Goal: Transaction & Acquisition: Purchase product/service

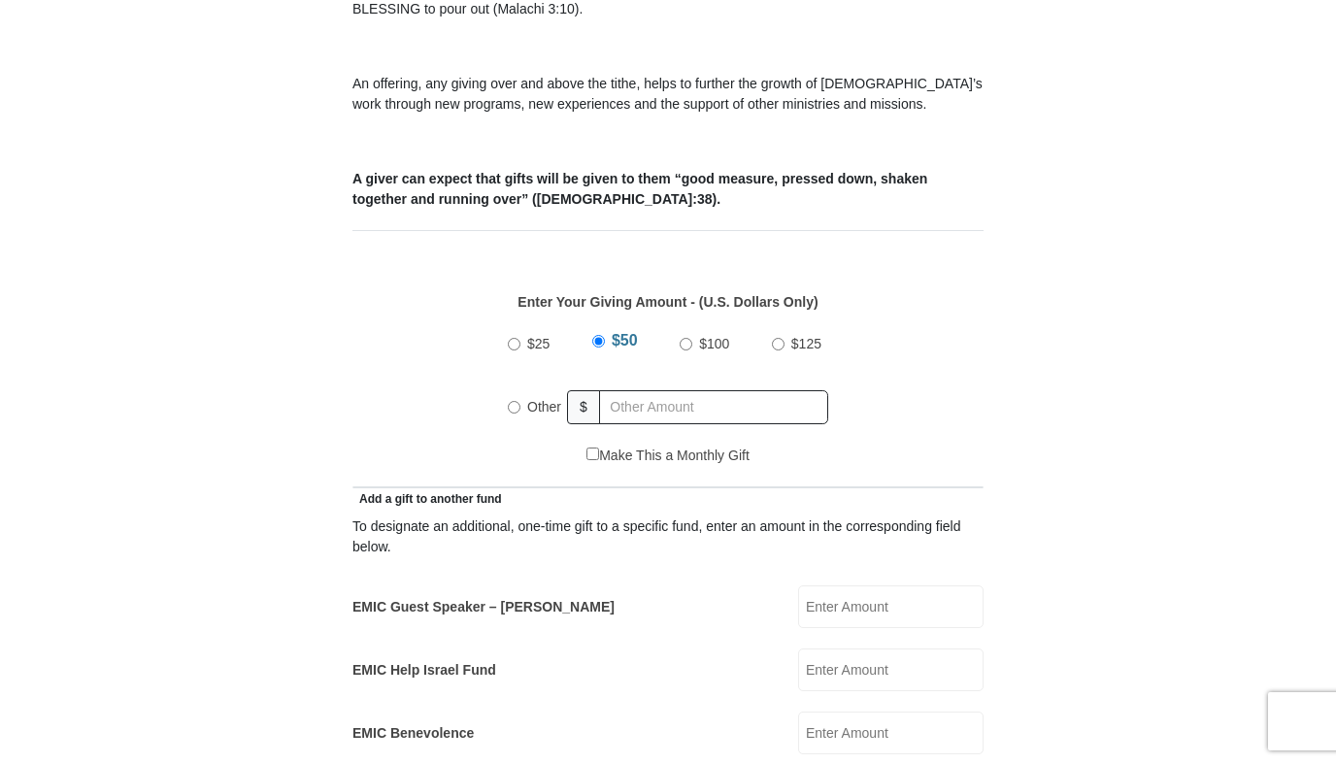
click at [433, 597] on label "EMIC Guest Speaker – [PERSON_NAME]" at bounding box center [484, 607] width 262 height 20
click at [798, 586] on input "EMIC Guest Speaker – [PERSON_NAME]" at bounding box center [890, 607] width 185 height 43
type input "2"
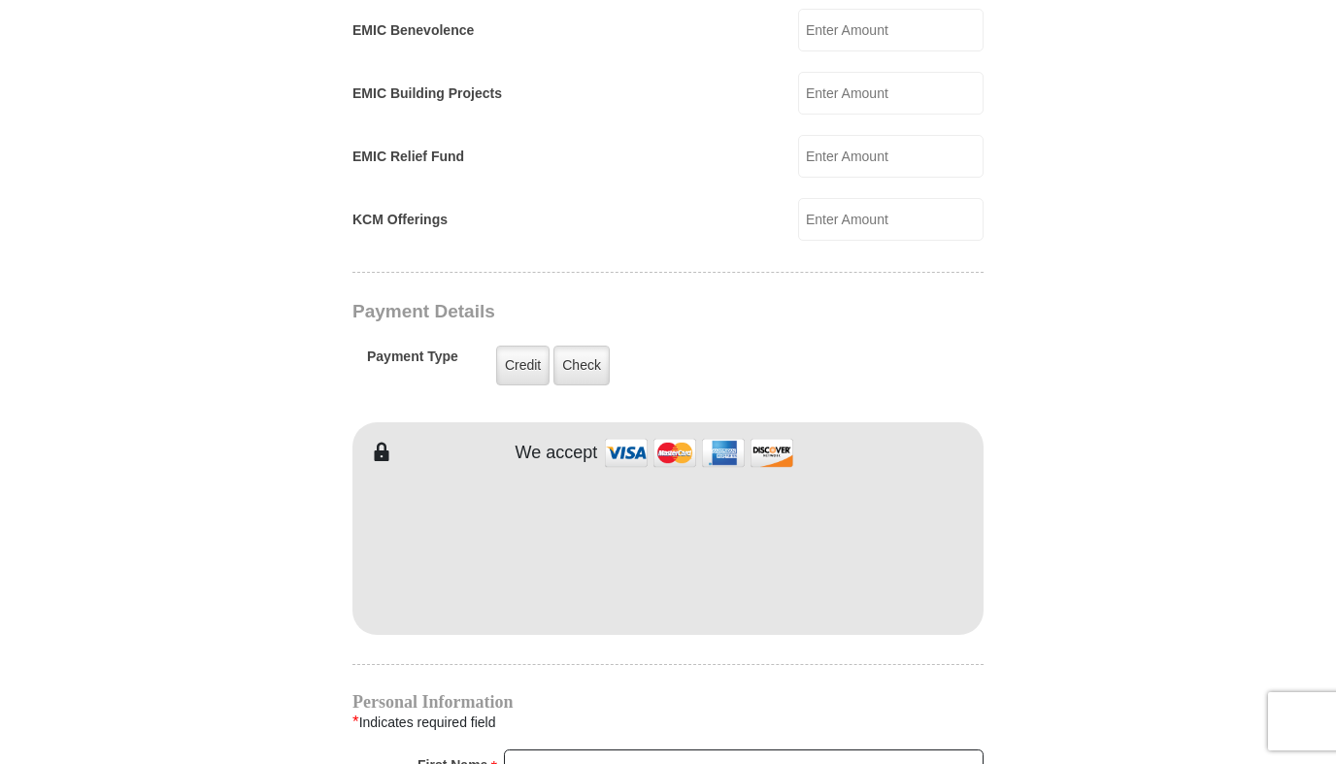
scroll to position [1387, 0]
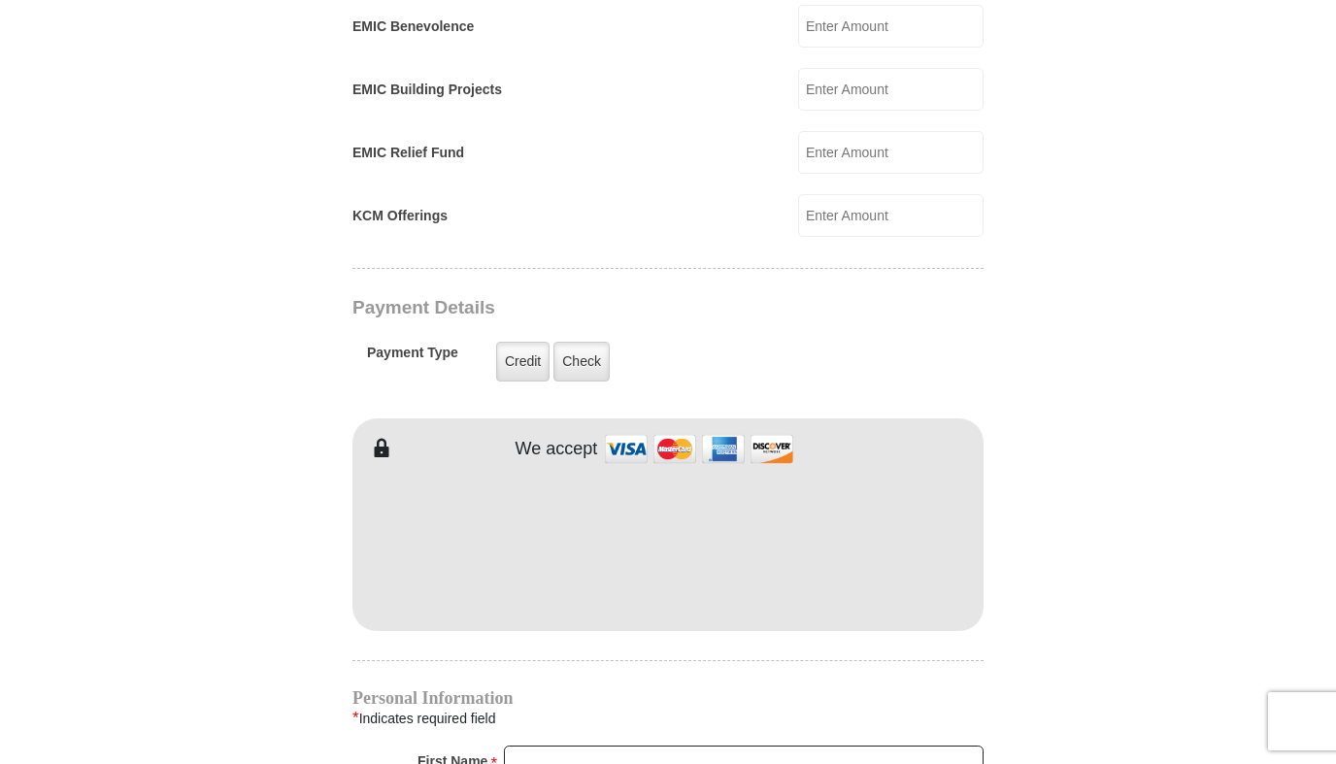
type input "50."
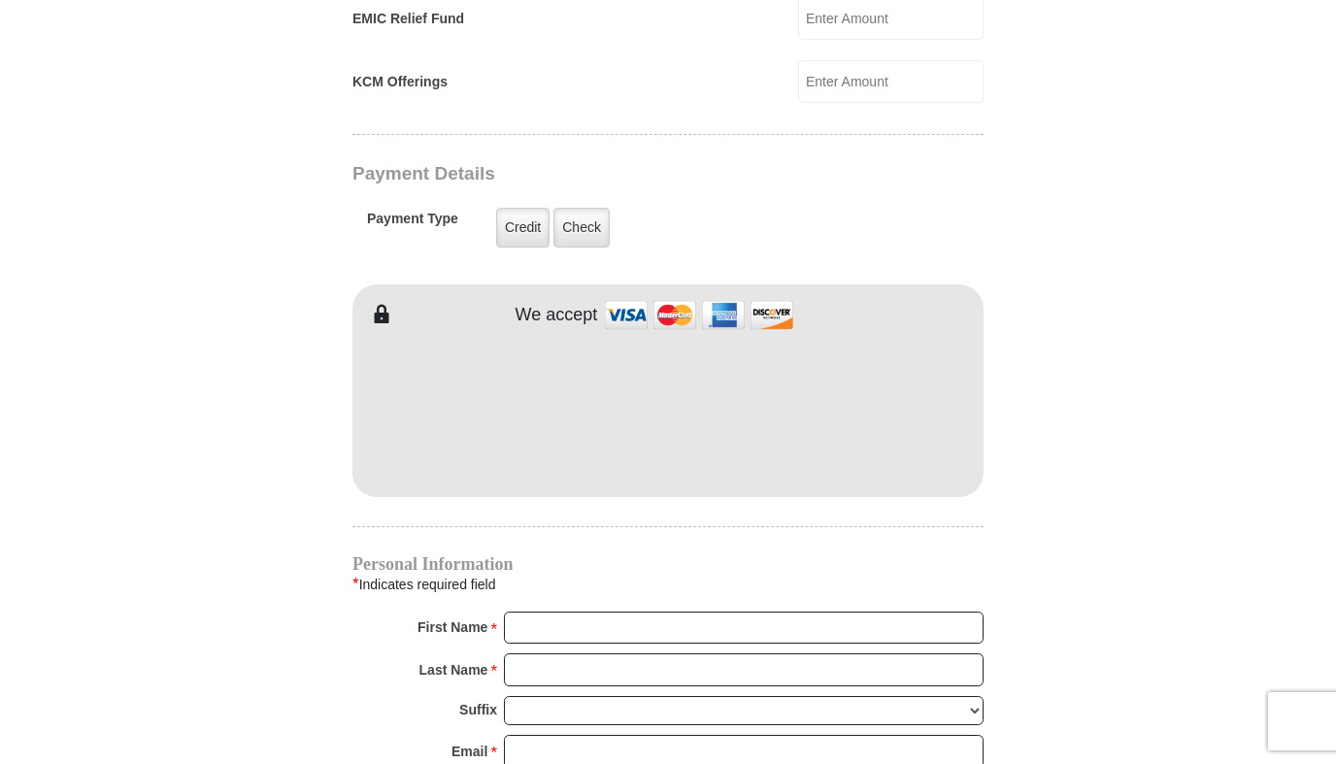
scroll to position [1581, 0]
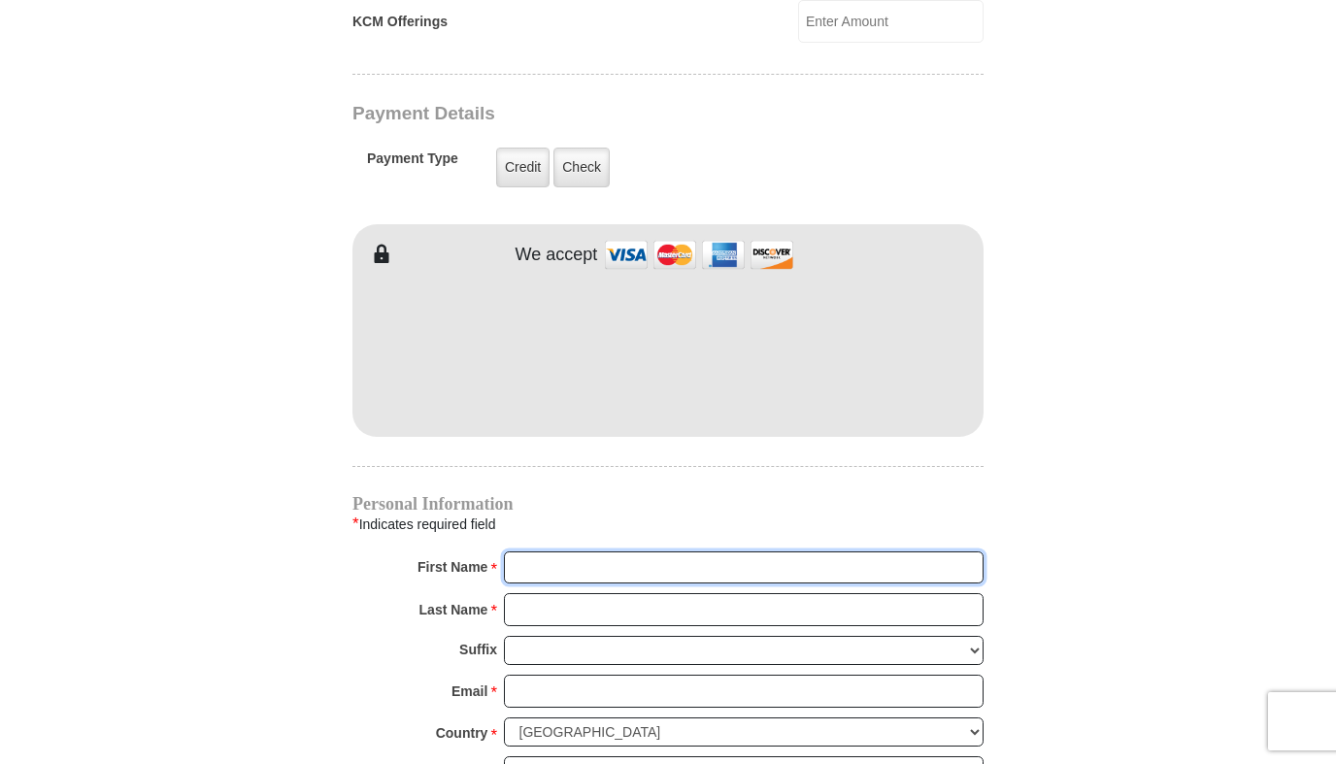
click at [622, 552] on input "First Name *" at bounding box center [744, 568] width 480 height 33
type input "[PERSON_NAME]"
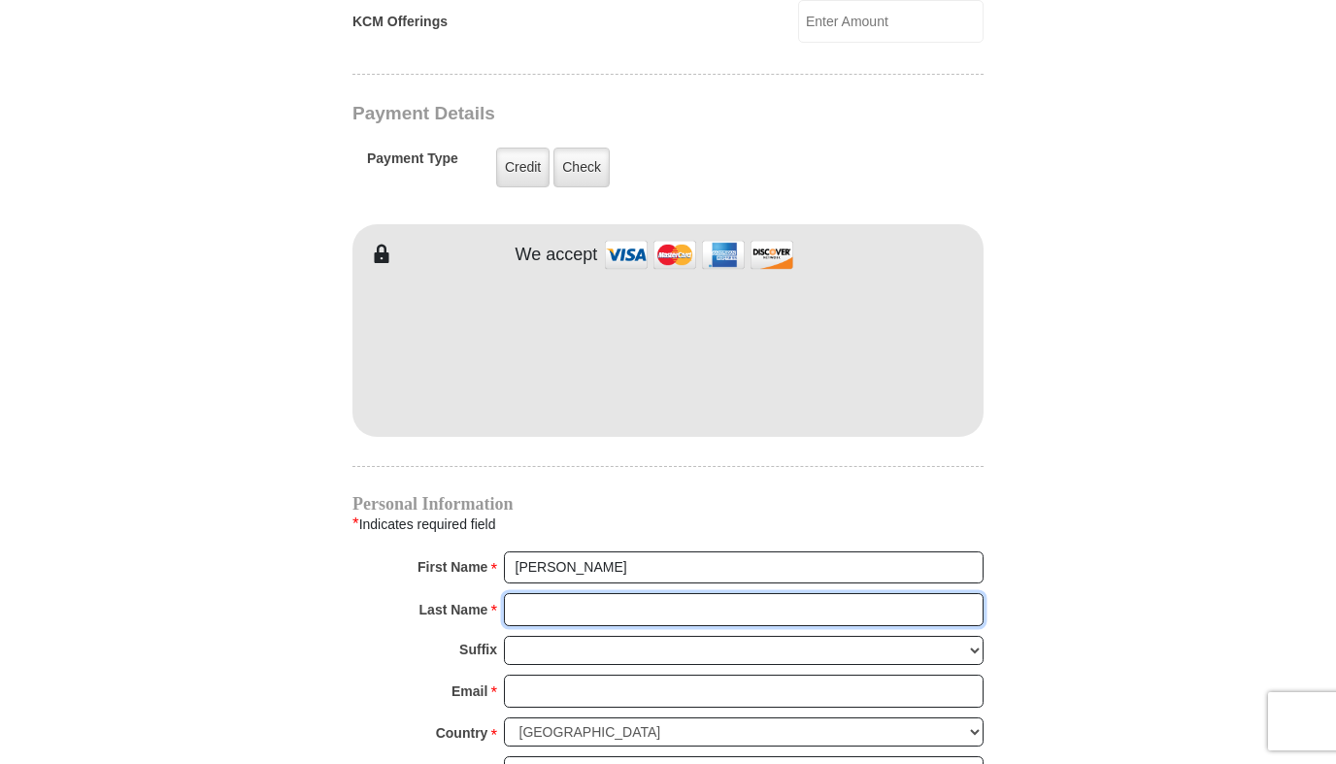
type input "[PERSON_NAME]"
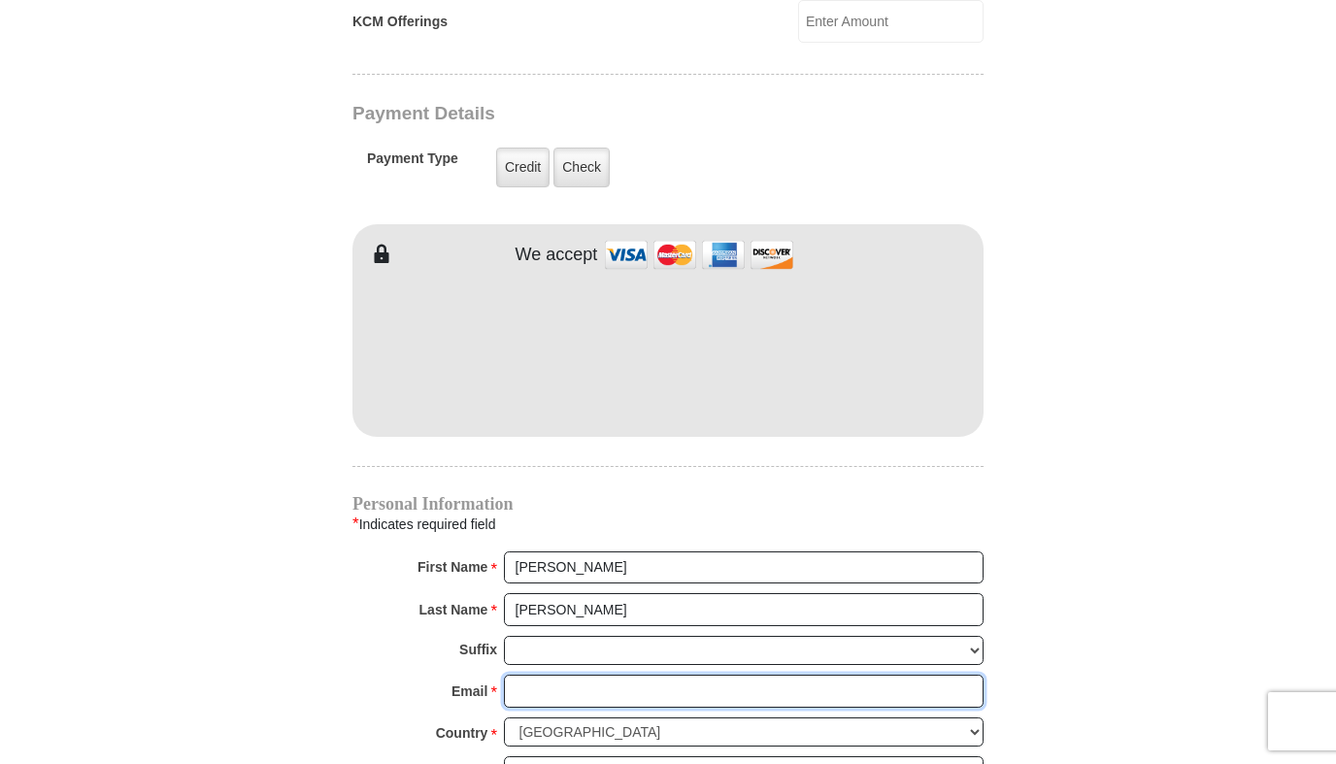
type input "[EMAIL_ADDRESS][DOMAIN_NAME]"
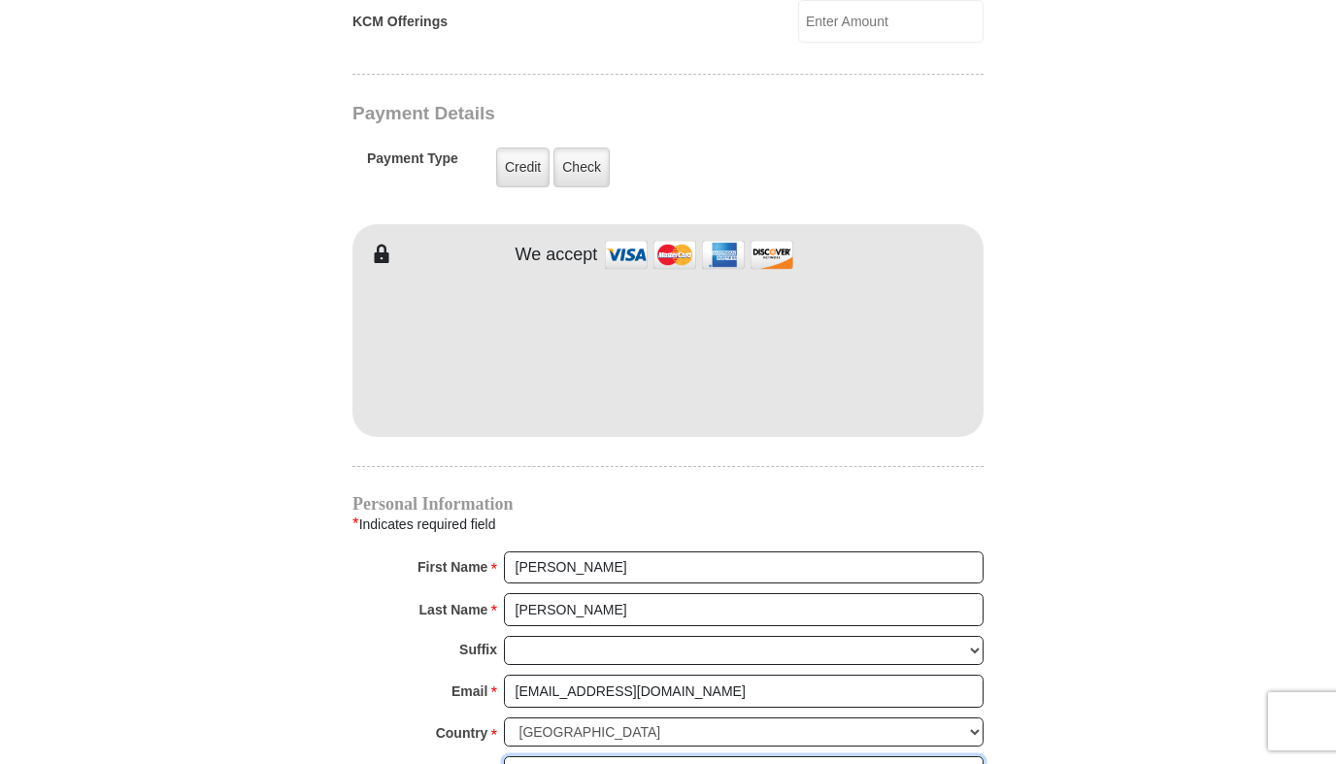
type input "[STREET_ADDRESS] K3"
type input "K3"
type input "[PERSON_NAME]"
select select "MS"
type input "39211"
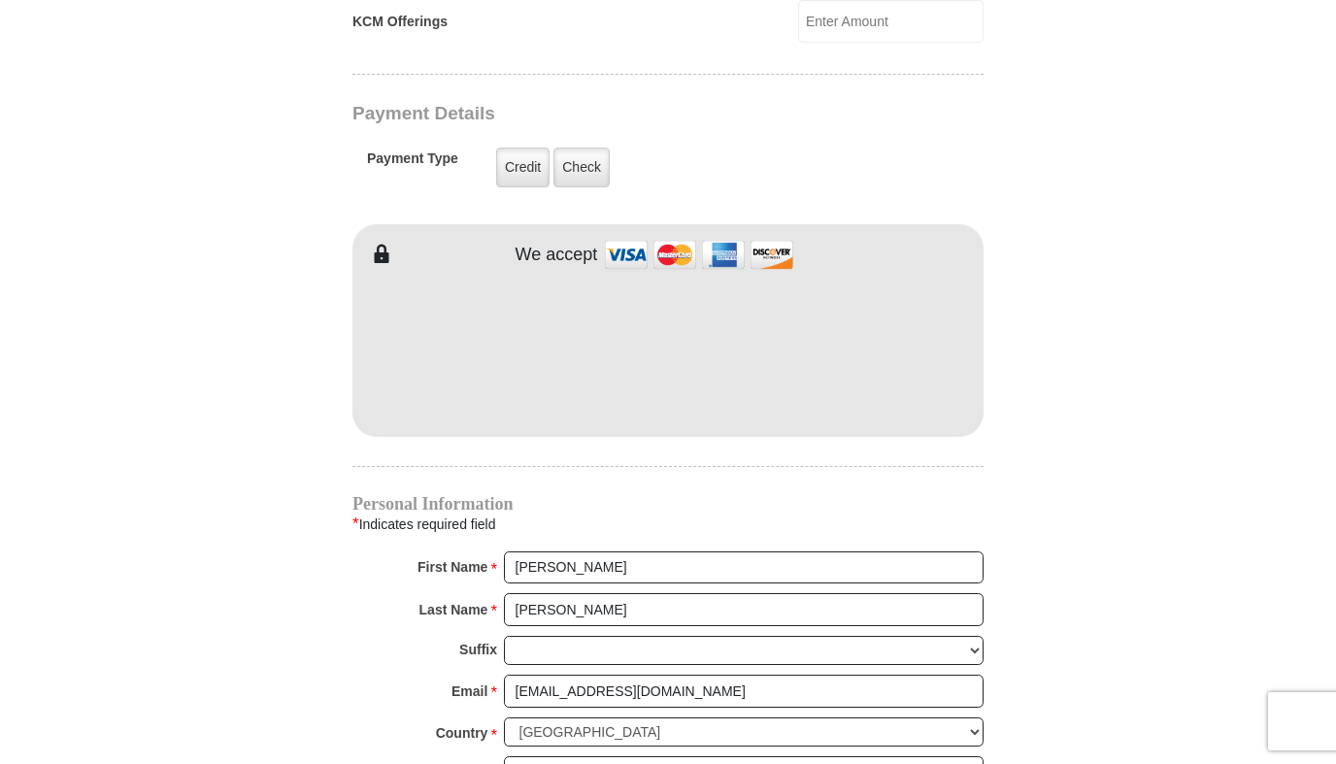
type input "6015405345"
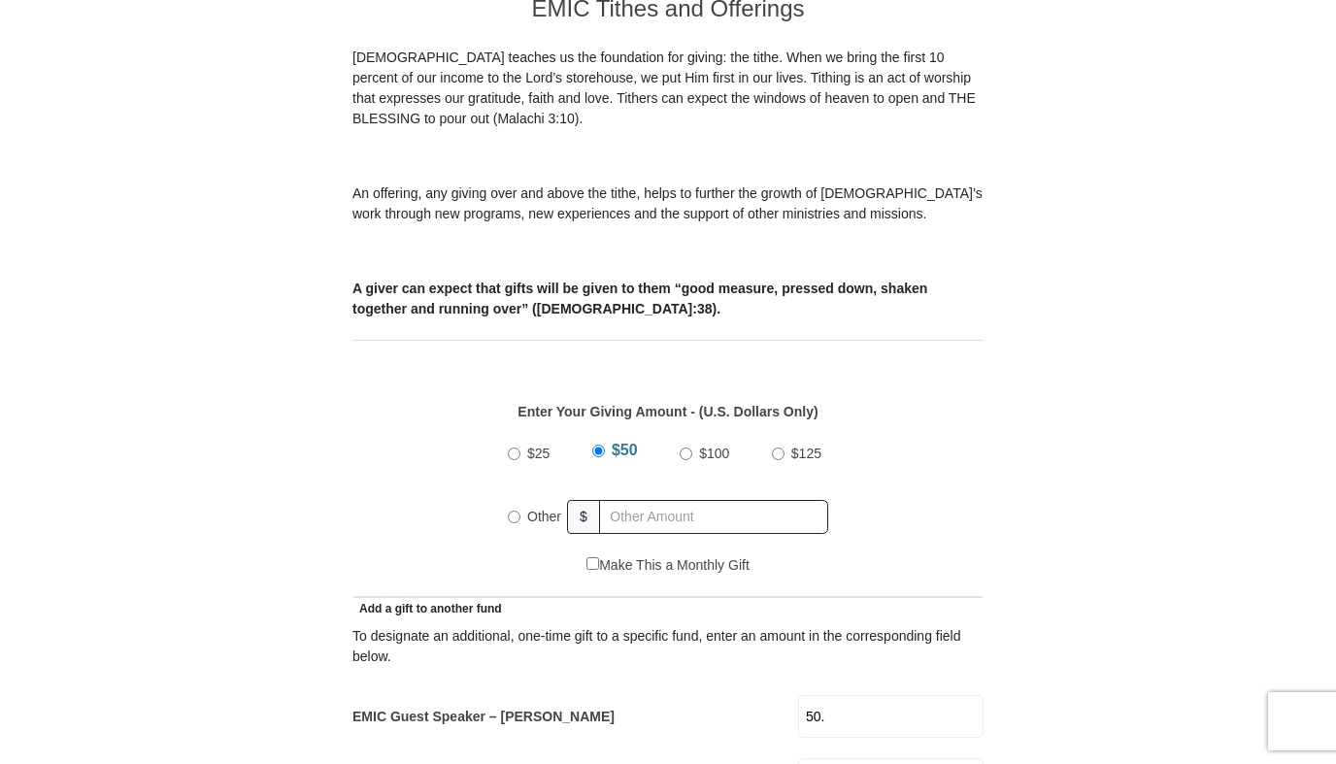
scroll to position [513, 0]
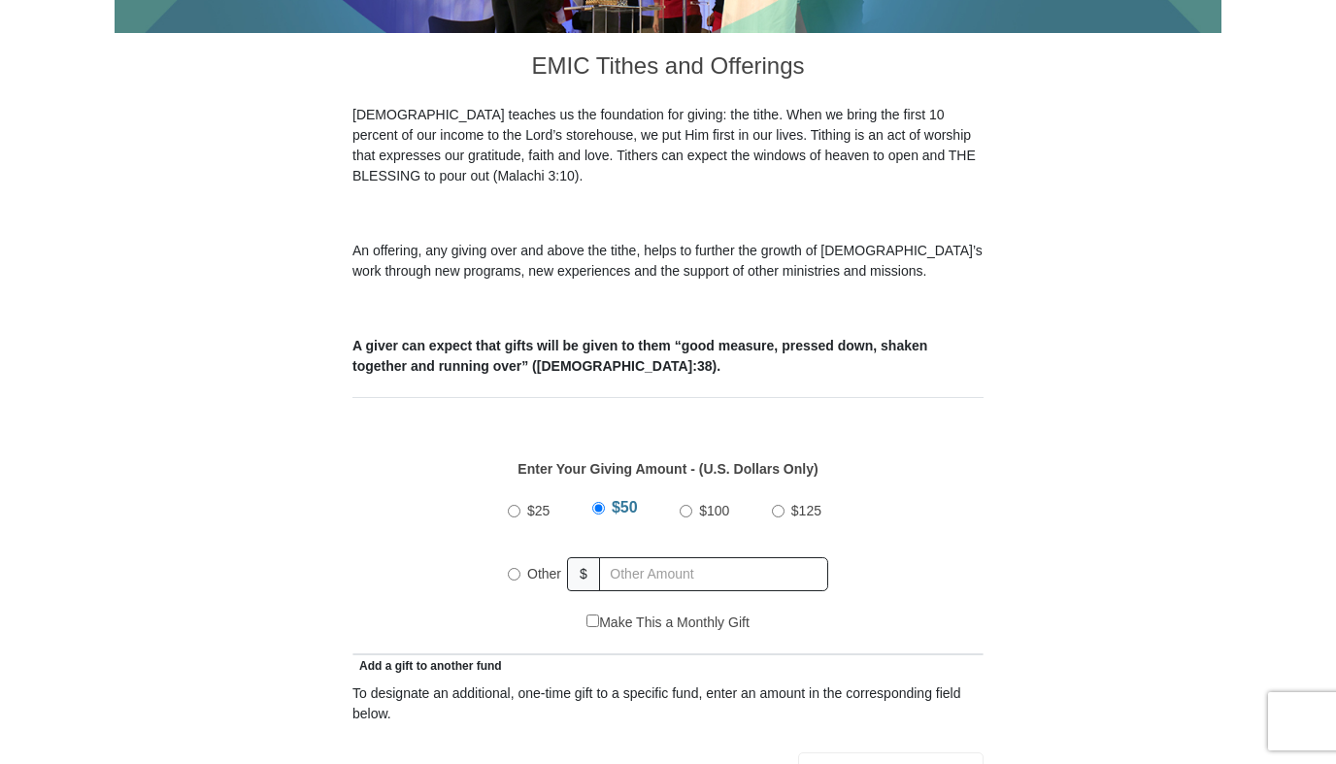
click at [511, 568] on input "Other" at bounding box center [514, 574] width 13 height 13
radio input "true"
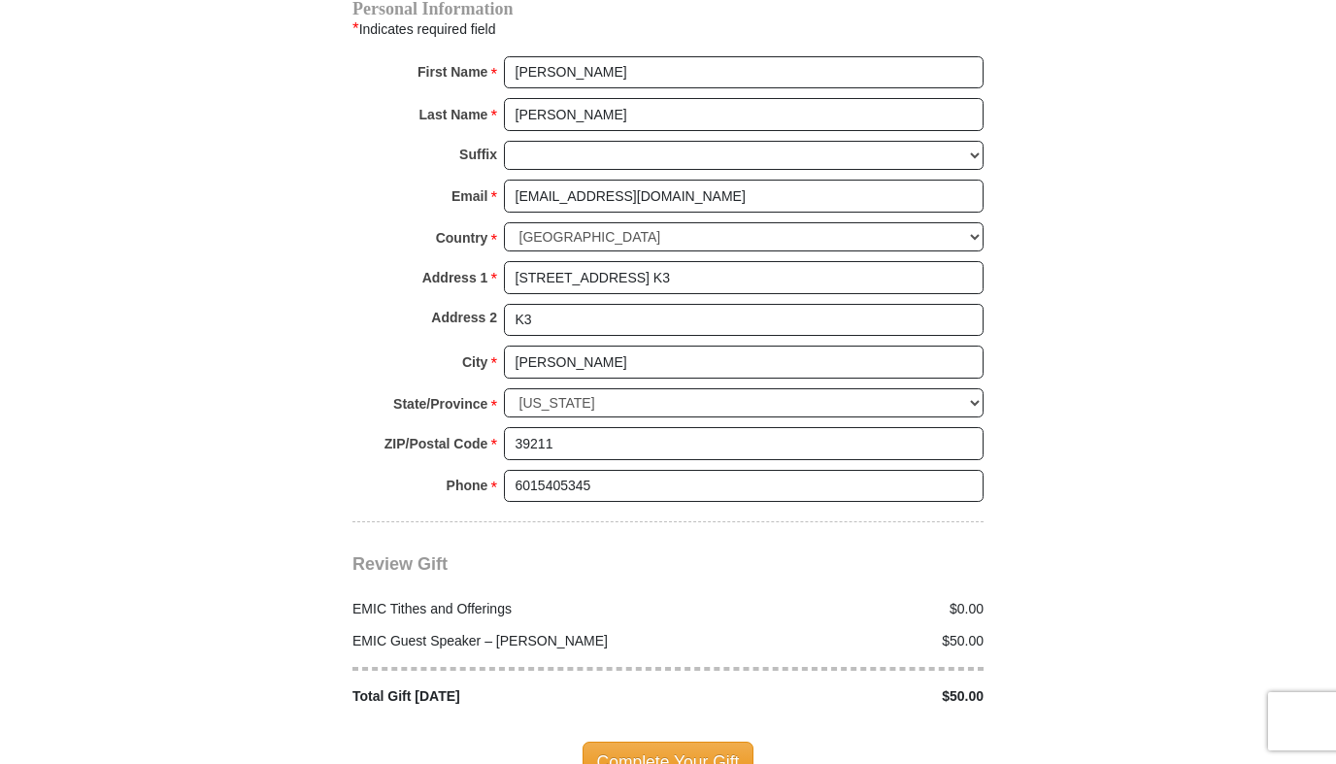
scroll to position [2261, 0]
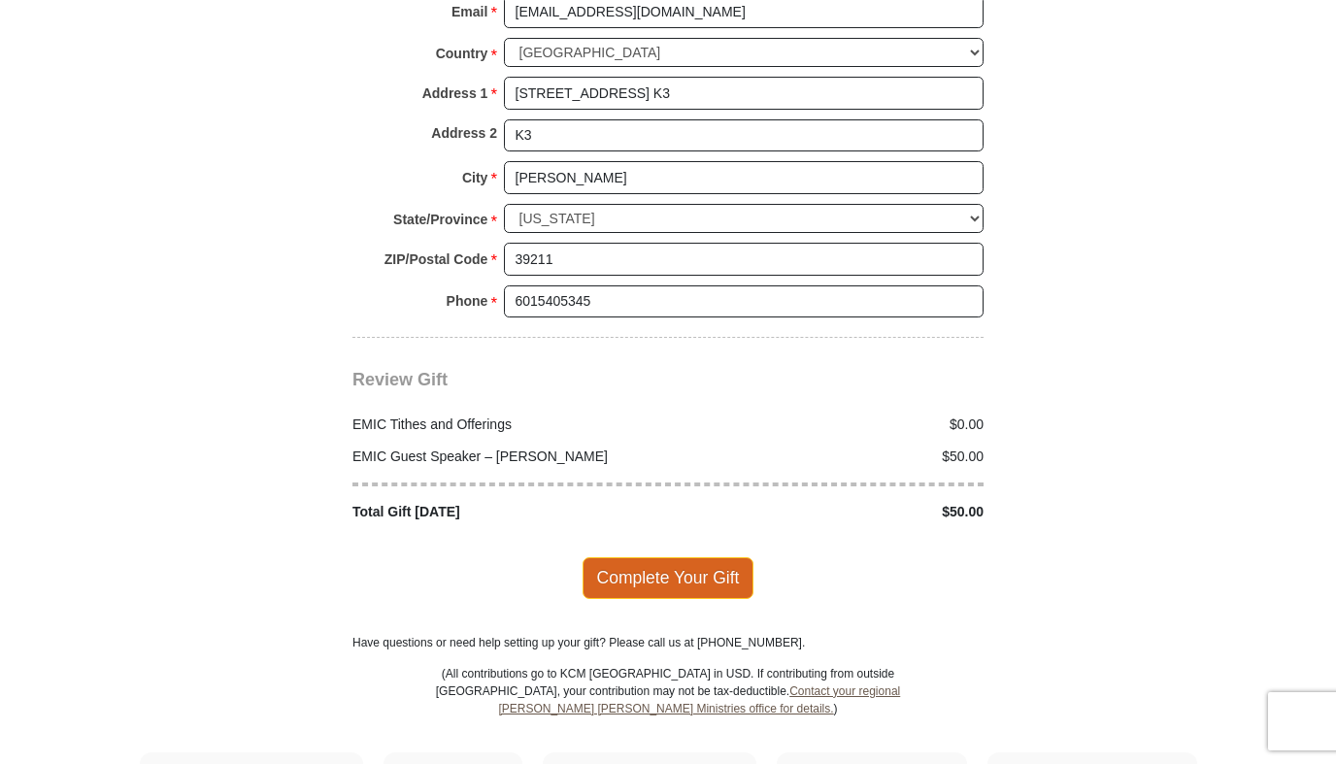
click at [680, 557] on span "Complete Your Gift" at bounding box center [669, 577] width 172 height 41
